Goal: Task Accomplishment & Management: Manage account settings

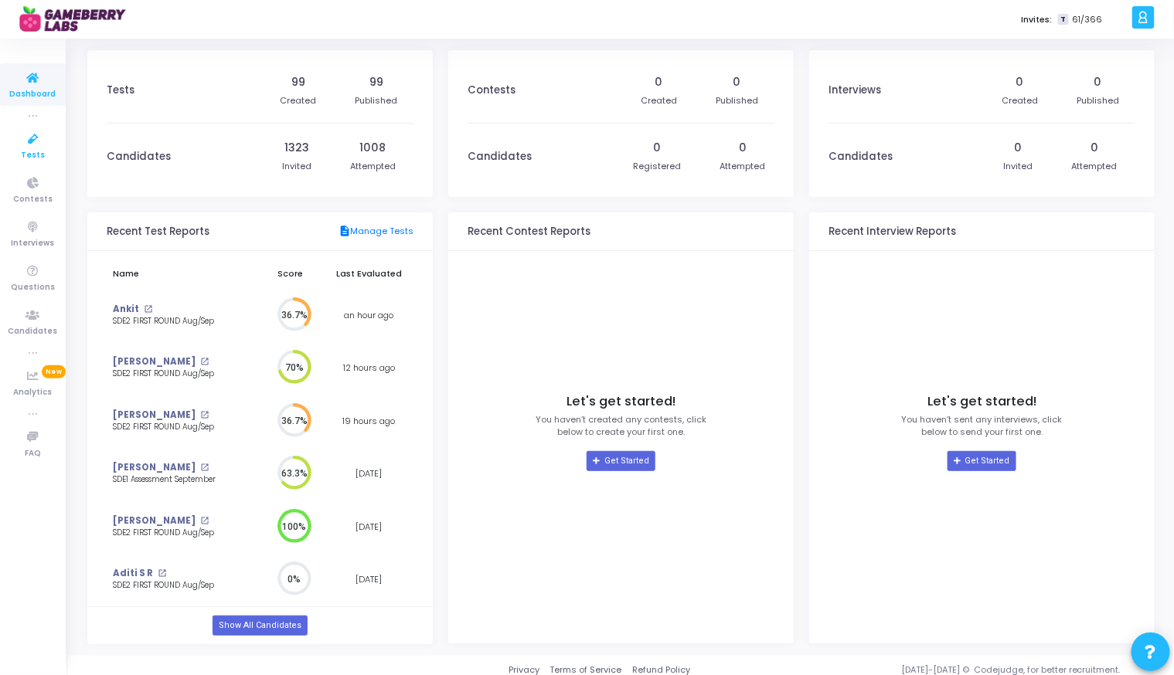
click at [37, 146] on icon at bounding box center [33, 139] width 32 height 19
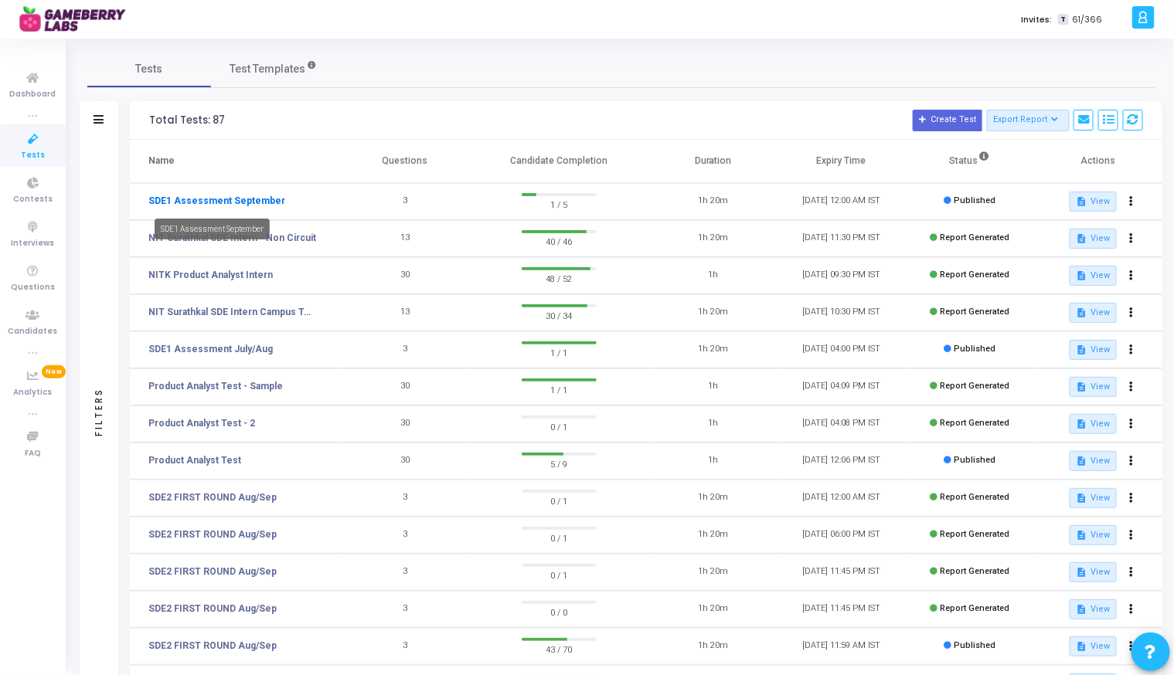
click at [227, 195] on link "SDE1 Assessment September" at bounding box center [216, 201] width 137 height 14
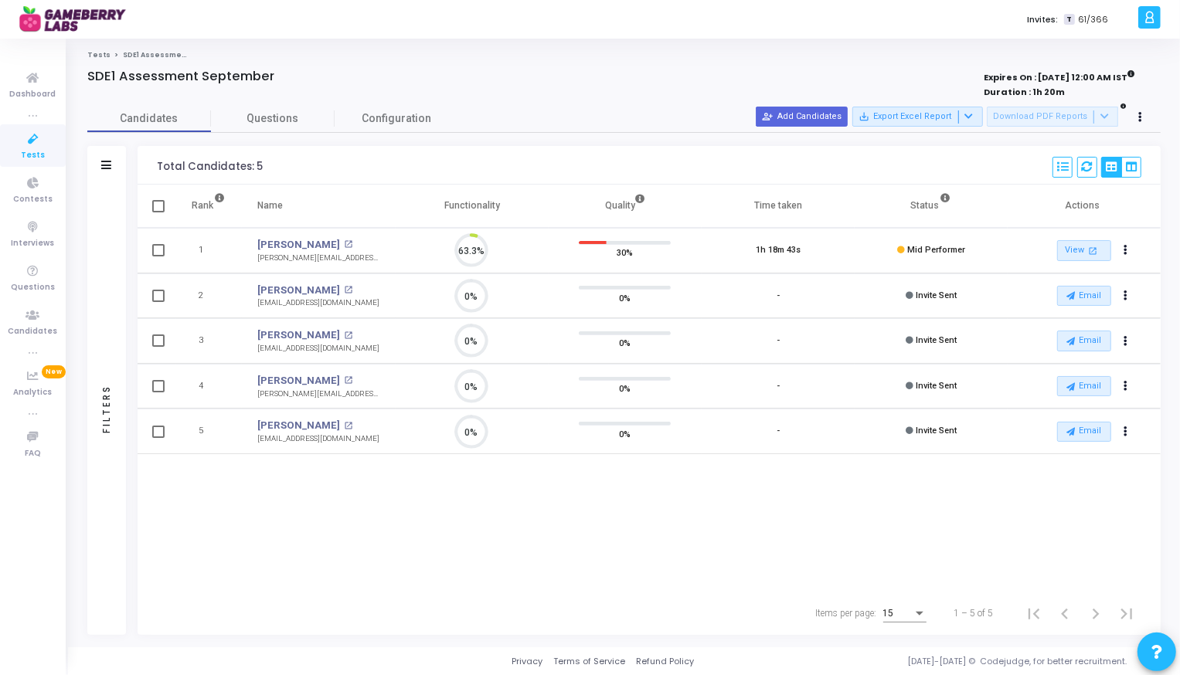
scroll to position [32, 39]
click at [810, 117] on button "person_add_alt Add Candidates" at bounding box center [802, 117] width 92 height 20
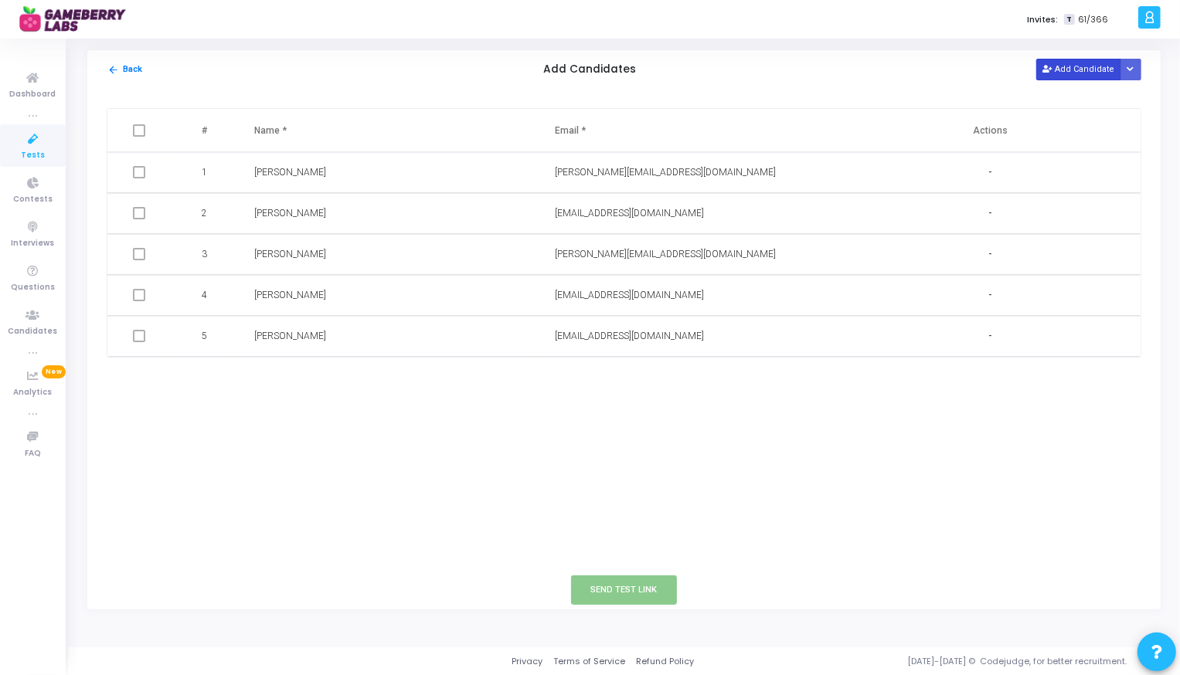
click at [1079, 69] on button "Add Candidate" at bounding box center [1078, 69] width 85 height 21
click at [294, 387] on input "text" at bounding box center [347, 377] width 186 height 25
paste input "[PERSON_NAME]"
type input "[PERSON_NAME]"
click at [617, 374] on input "text" at bounding box center [648, 377] width 186 height 25
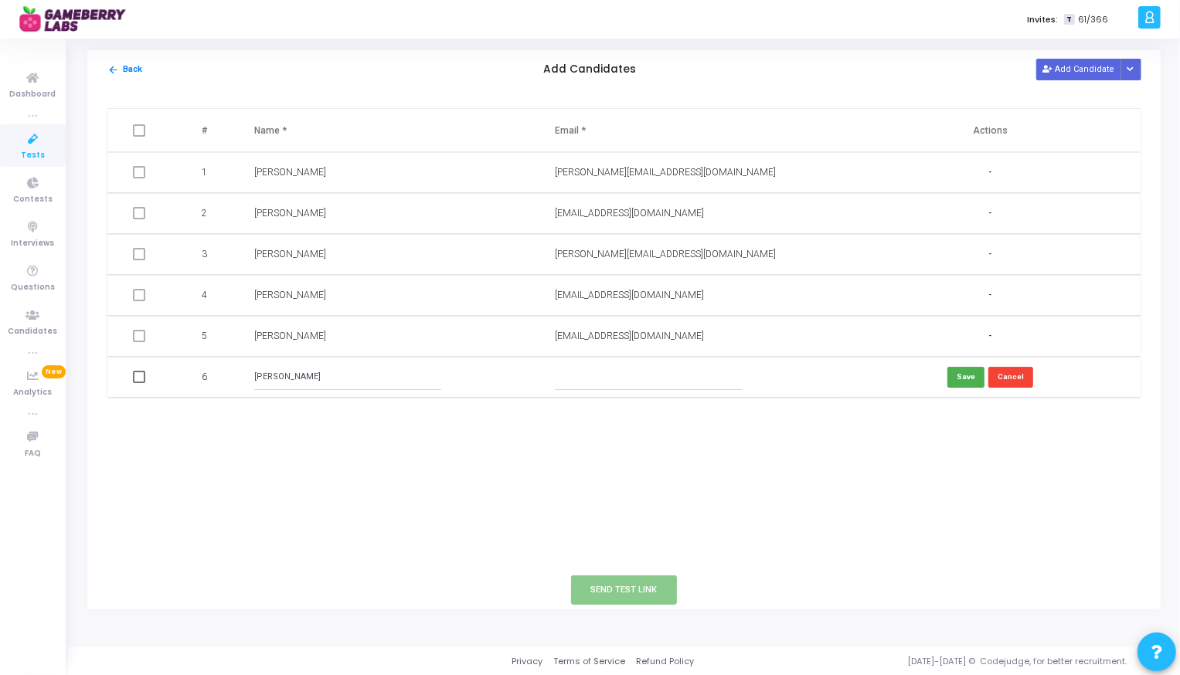
paste input "[EMAIL_ADDRESS][DOMAIN_NAME]"
type input "[EMAIL_ADDRESS][DOMAIN_NAME]"
click at [969, 377] on button "Save" at bounding box center [965, 377] width 37 height 21
click at [139, 377] on span at bounding box center [139, 377] width 12 height 12
click at [139, 383] on input "checkbox" at bounding box center [138, 383] width 1 height 1
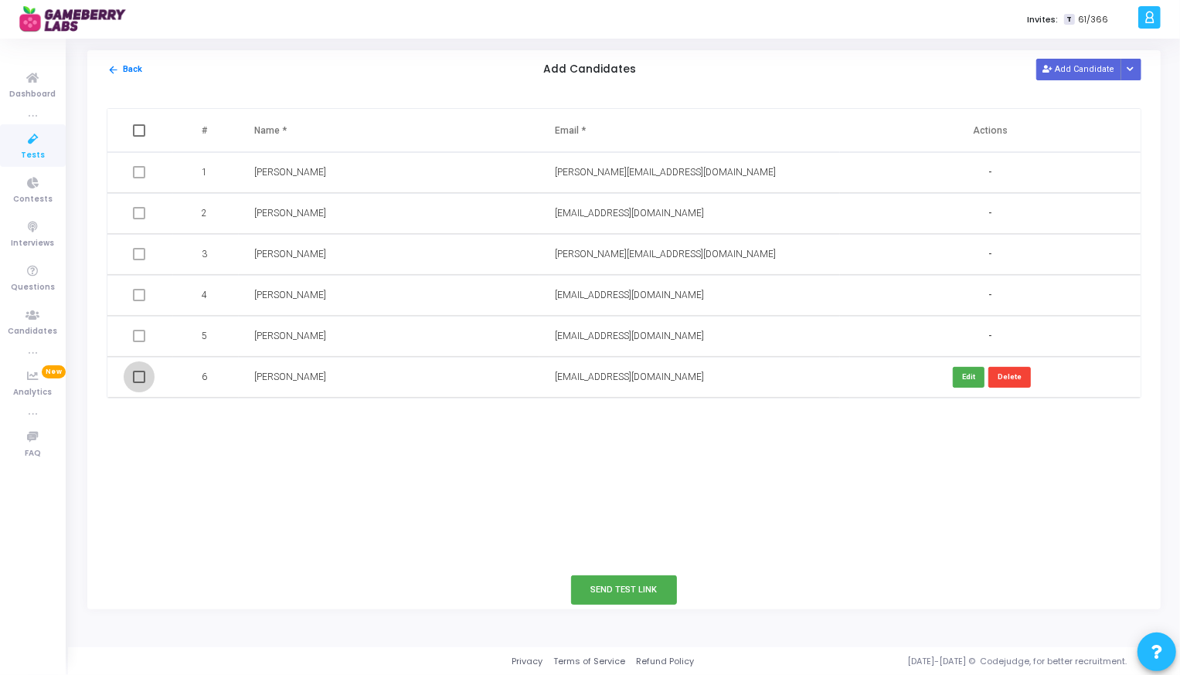
checkbox input "true"
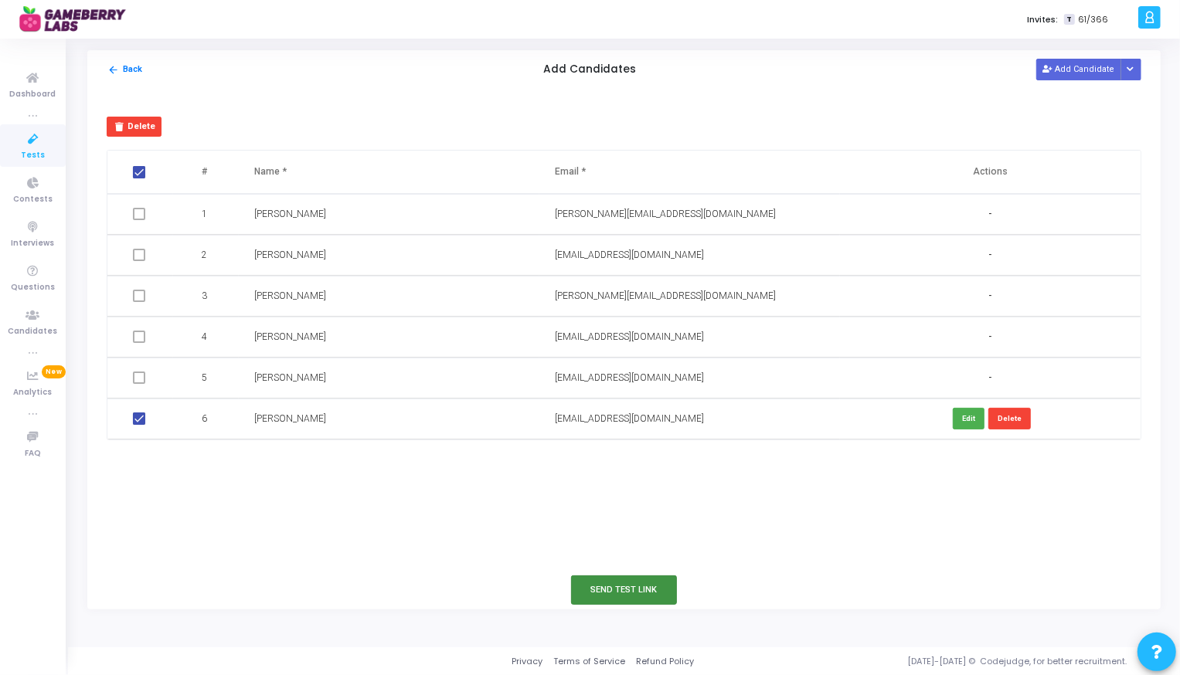
click at [613, 584] on button "Send Test Link" at bounding box center [624, 590] width 107 height 29
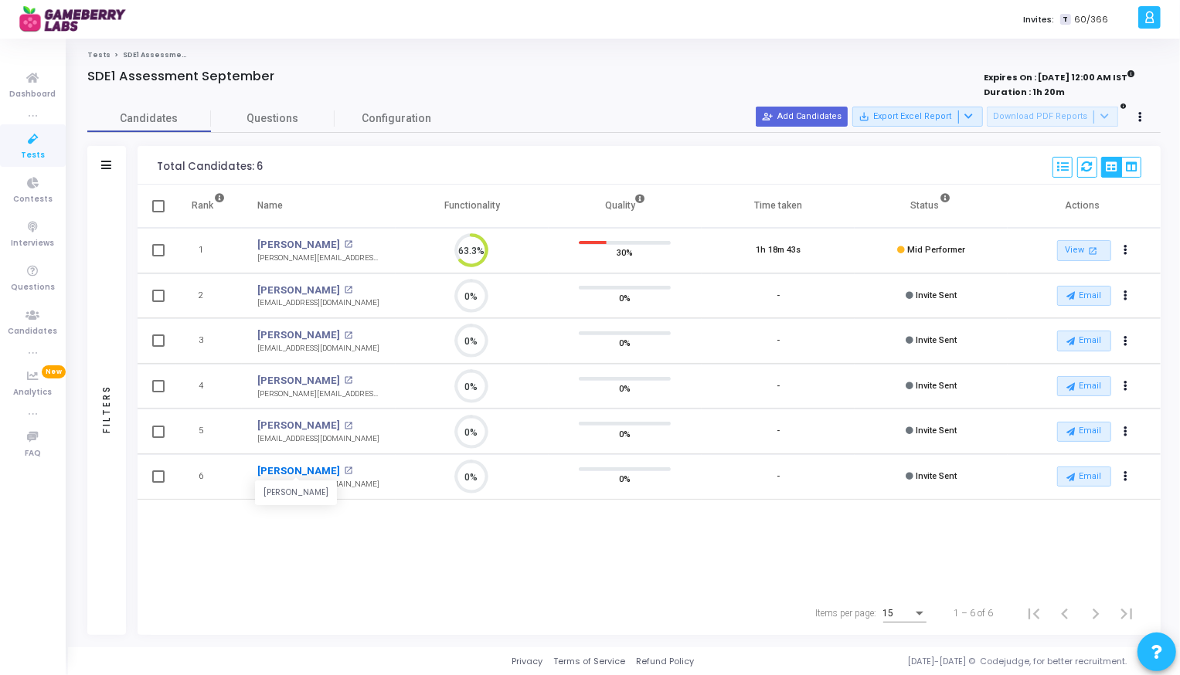
click at [327, 469] on link "[PERSON_NAME]" at bounding box center [298, 471] width 83 height 15
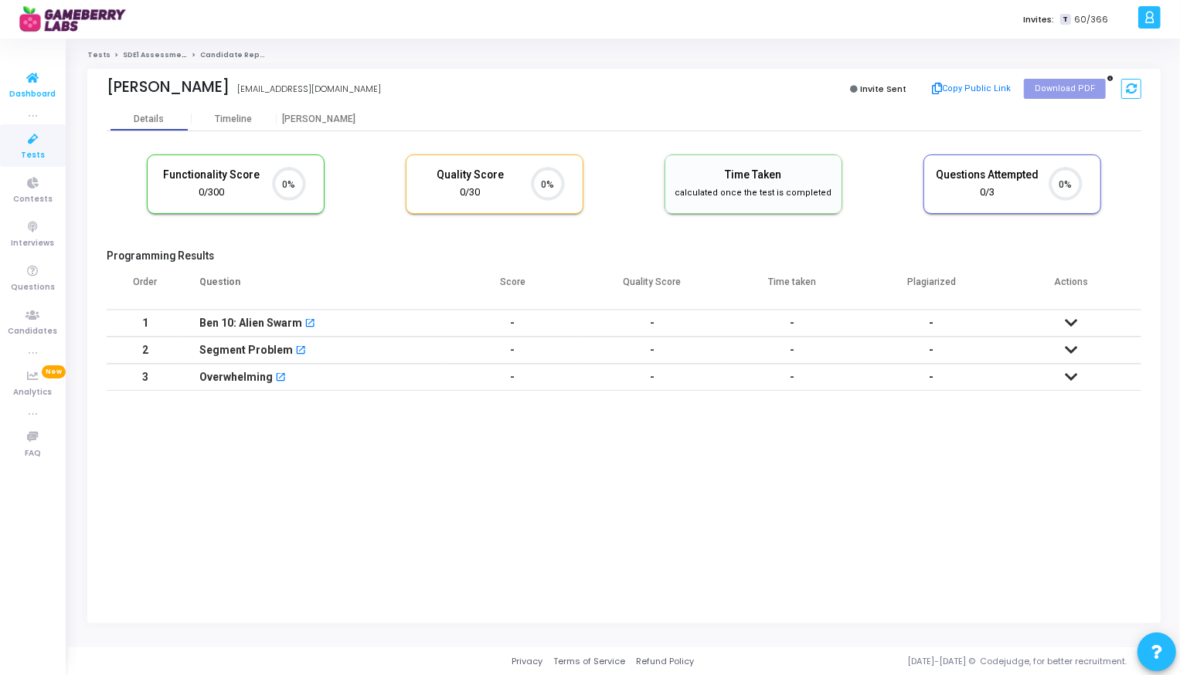
click at [38, 88] on span "Dashboard" at bounding box center [33, 94] width 46 height 13
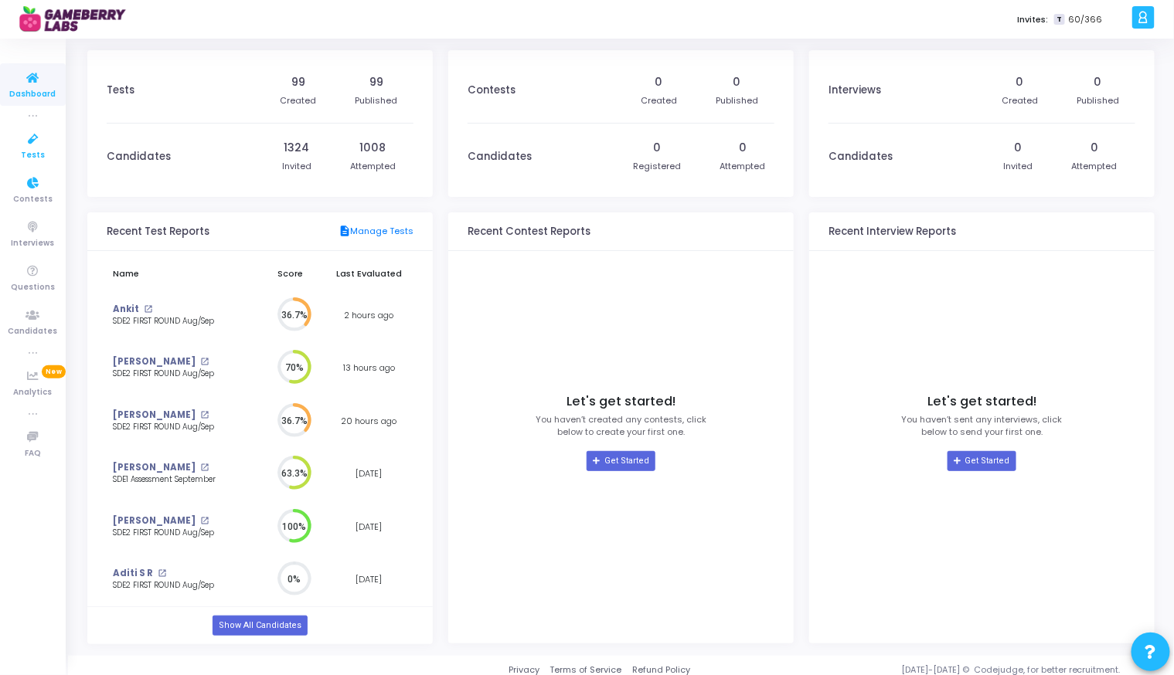
click at [28, 156] on span "Tests" at bounding box center [33, 155] width 24 height 13
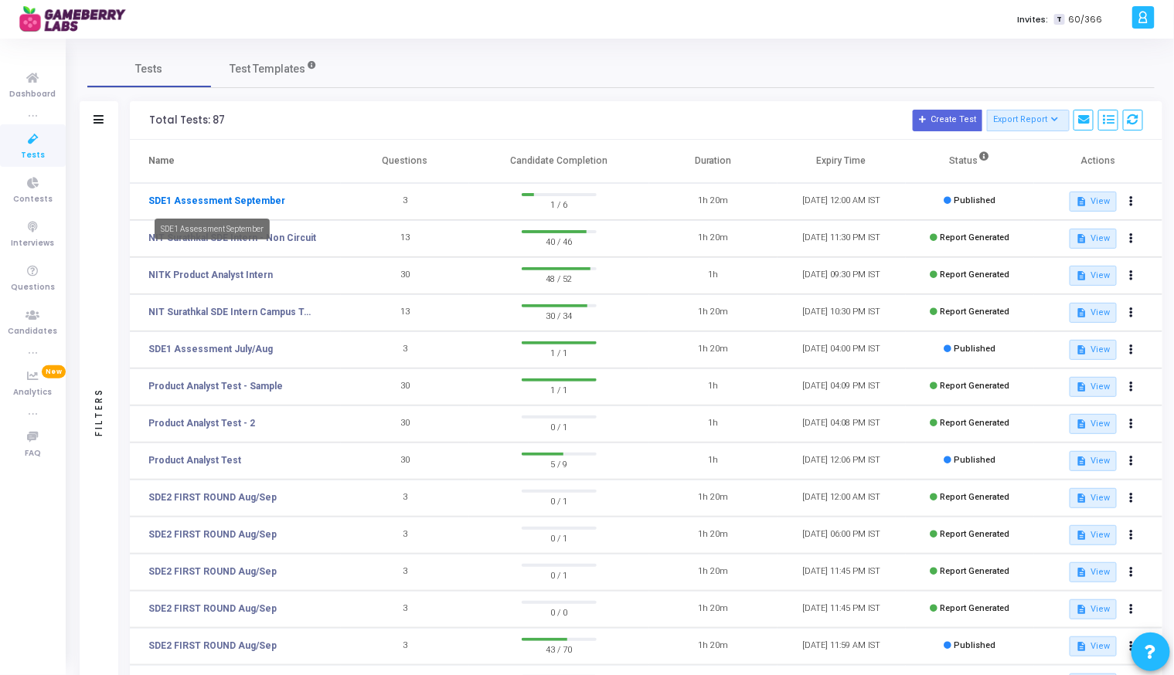
click at [243, 202] on link "SDE1 Assessment September" at bounding box center [216, 201] width 137 height 14
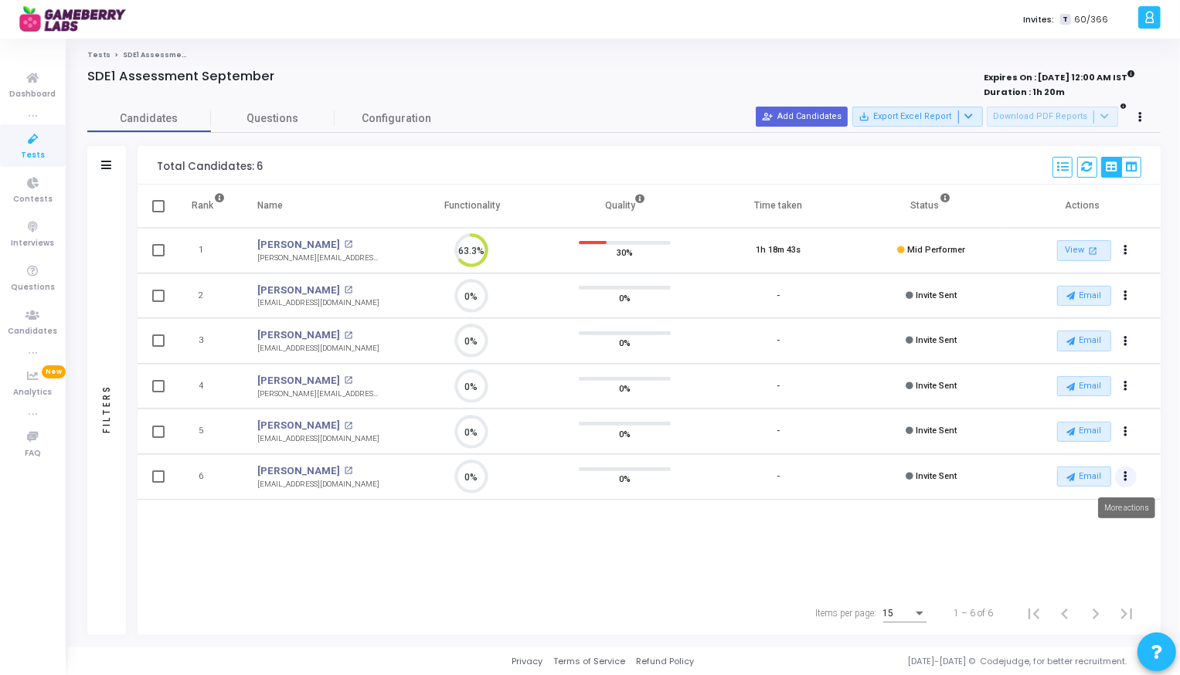
click at [1126, 474] on icon "Actions" at bounding box center [1126, 477] width 4 height 8
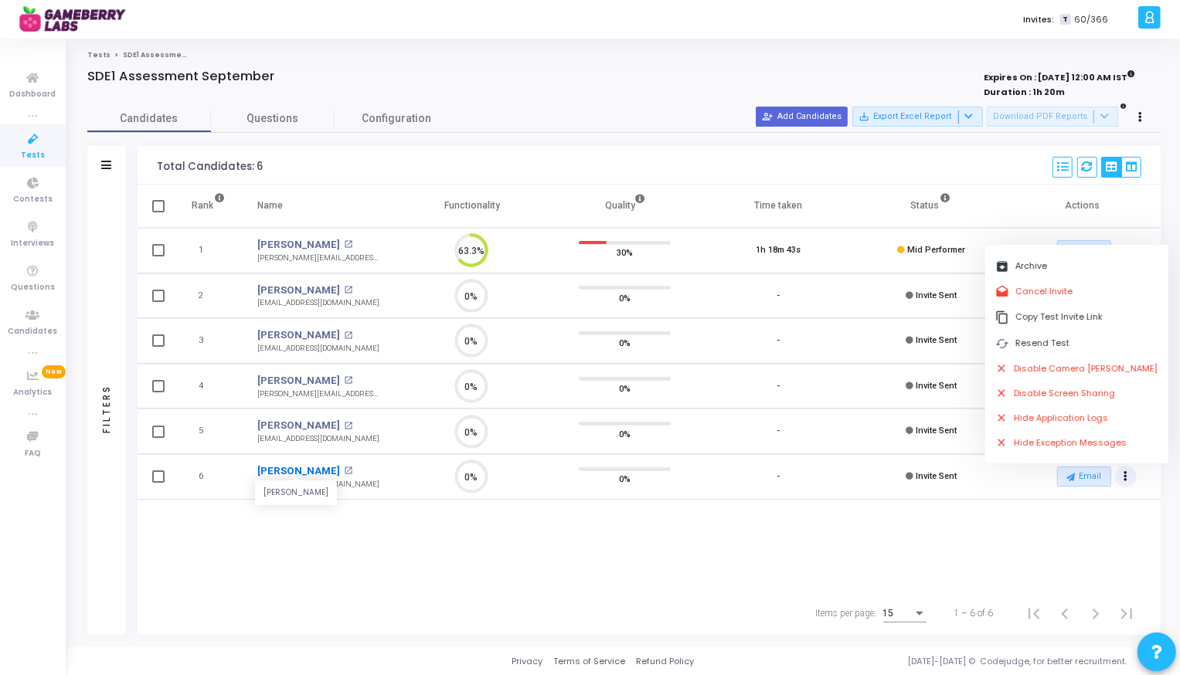
click at [330, 471] on link "[PERSON_NAME]" at bounding box center [298, 471] width 83 height 15
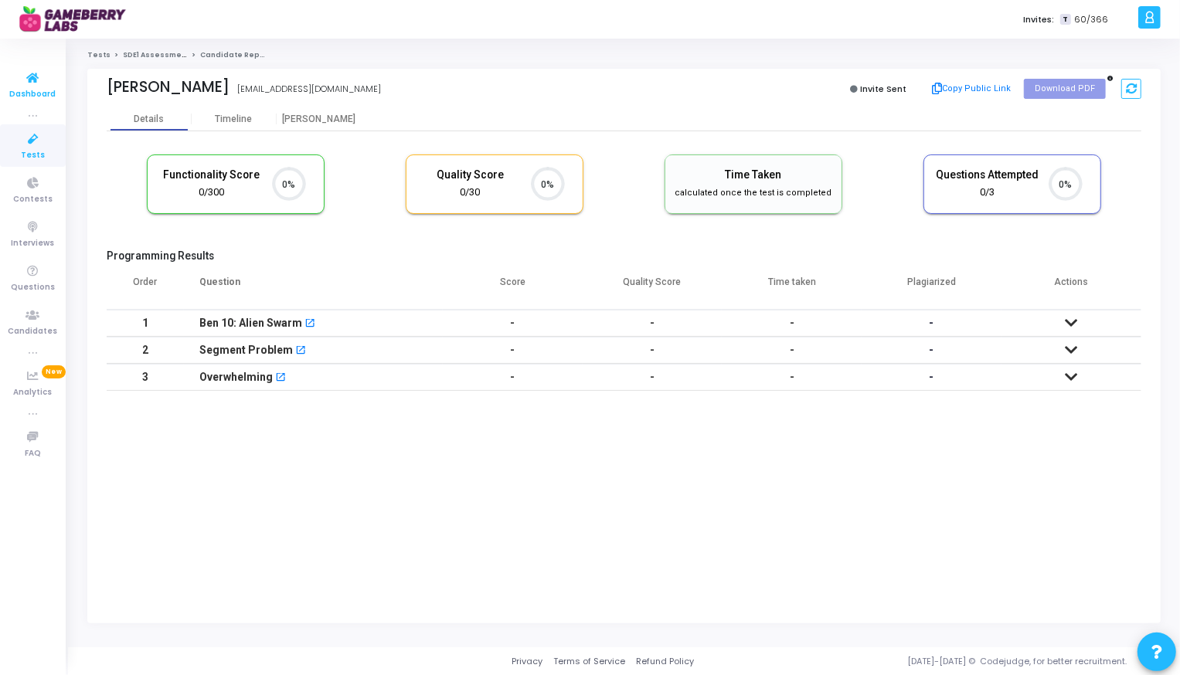
click at [46, 83] on icon at bounding box center [33, 78] width 32 height 19
